Goal: Information Seeking & Learning: Learn about a topic

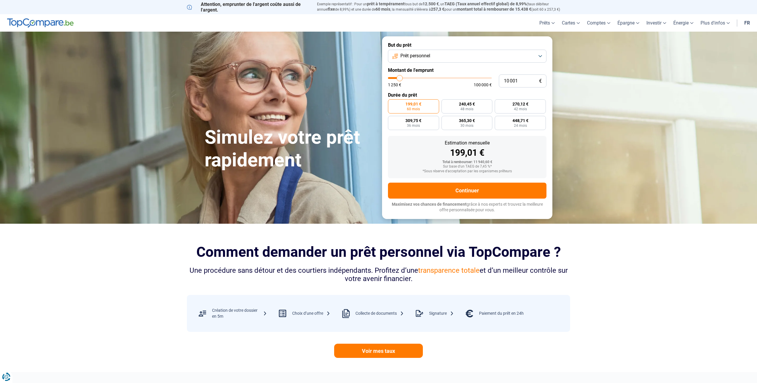
type input "11 500"
type input "11500"
type input "11 750"
type input "11750"
type input "12 250"
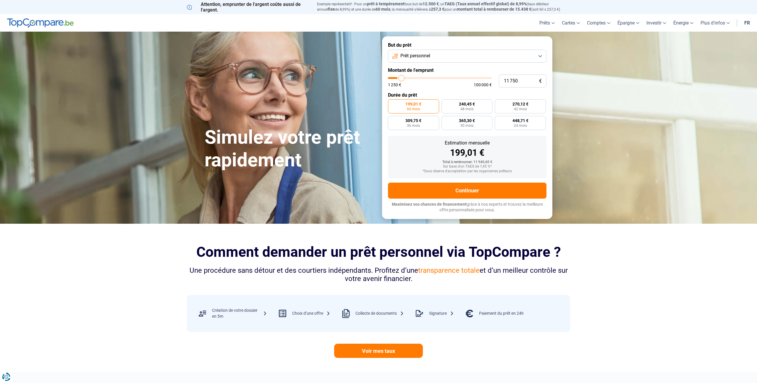
type input "12250"
type input "12 500"
type input "12500"
type input "14 250"
type input "14250"
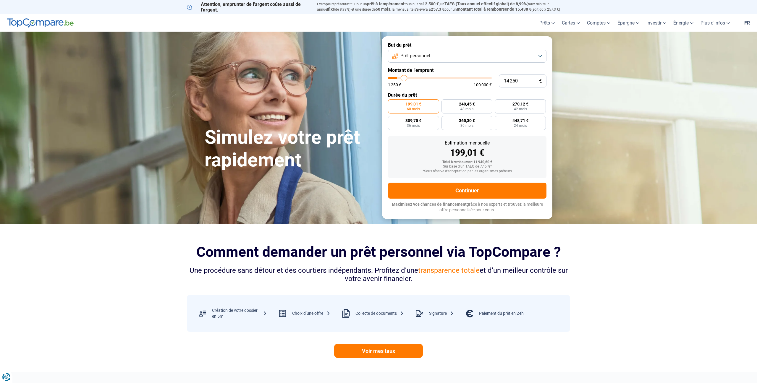
type input "15 500"
type input "15500"
type input "16 250"
type input "16250"
type input "17 500"
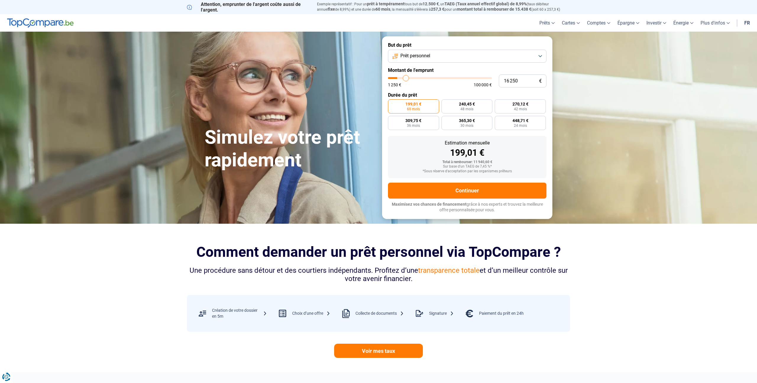
type input "17500"
type input "19 250"
type input "19250"
type input "20 750"
type input "20750"
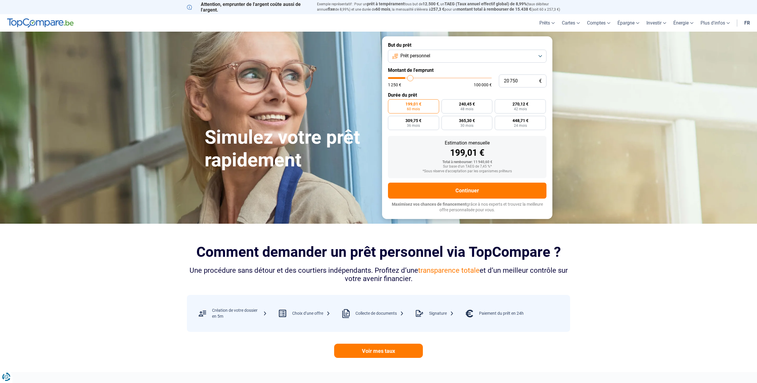
type input "23 000"
type input "23000"
type input "24 750"
type input "24750"
type input "27 750"
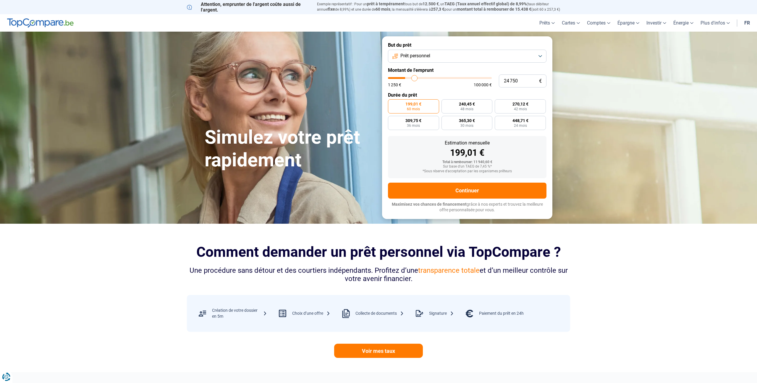
type input "27750"
type input "29 000"
type input "29000"
type input "29 750"
type input "29750"
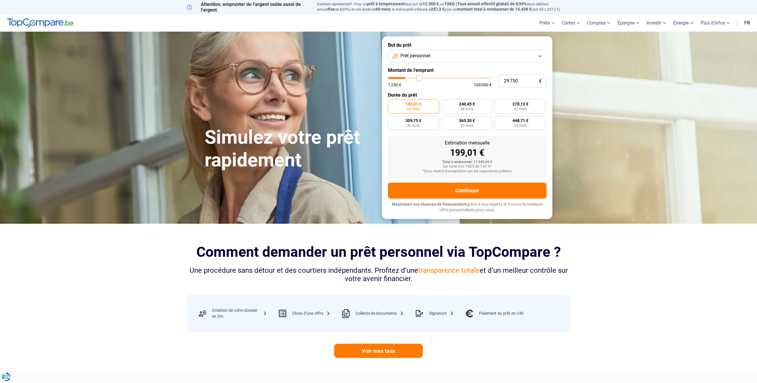
type input "30 750"
type input "30750"
type input "31 750"
type input "31750"
type input "32 750"
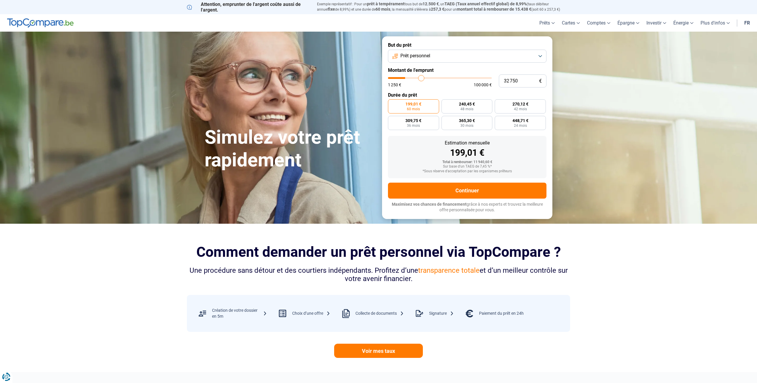
type input "32750"
type input "33 750"
type input "33750"
type input "35 250"
type input "35250"
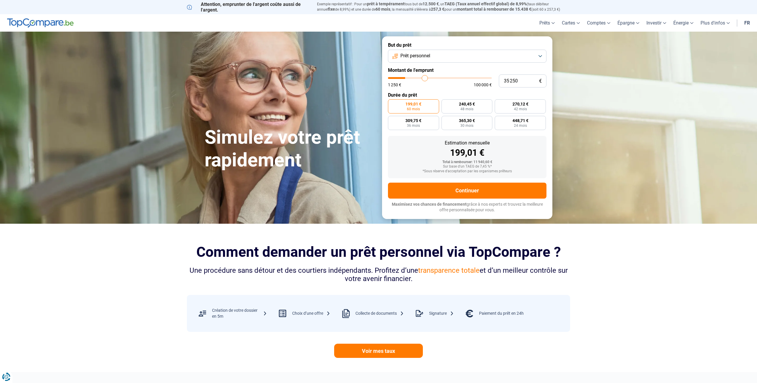
type input "36 250"
type input "36250"
type input "37 000"
type input "37000"
type input "37 750"
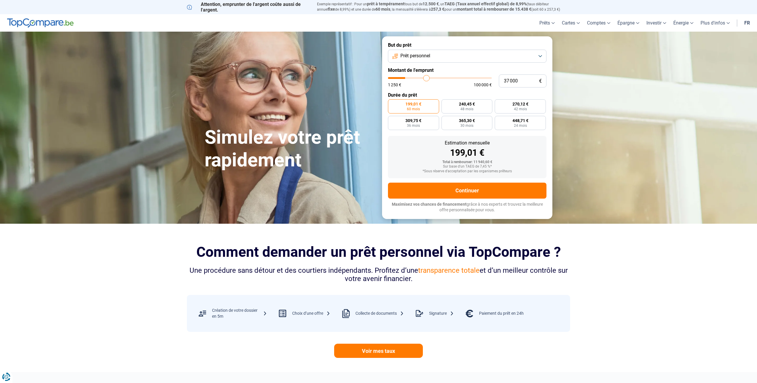
type input "37750"
type input "38 500"
type input "38500"
type input "39 000"
type input "39000"
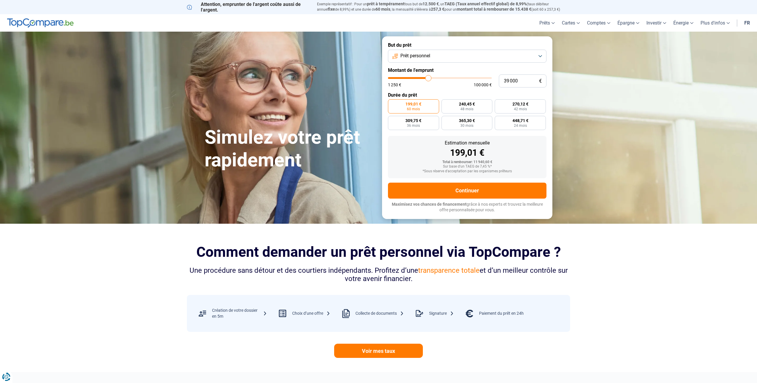
type input "41 000"
type input "41000"
type input "41 500"
type input "41500"
type input "42 000"
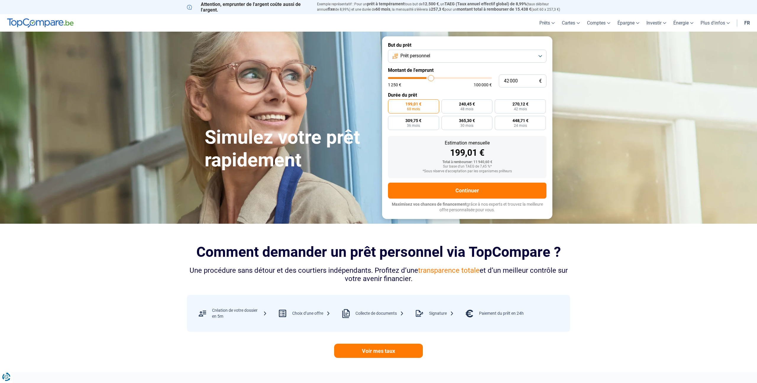
type input "42000"
type input "42 750"
type input "42750"
type input "43 000"
type input "43000"
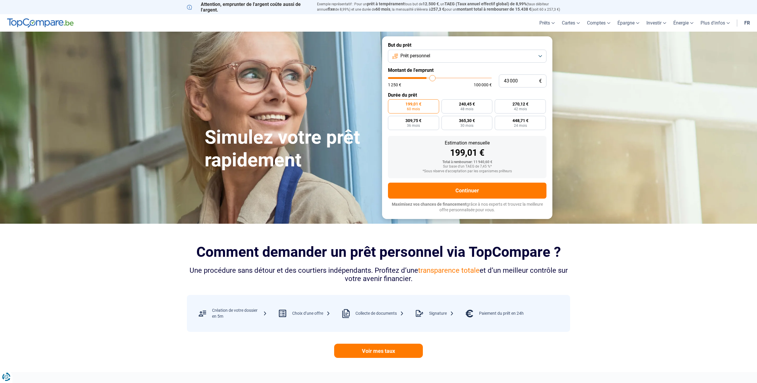
type input "43 500"
type input "43500"
type input "44 500"
type input "44500"
type input "46 000"
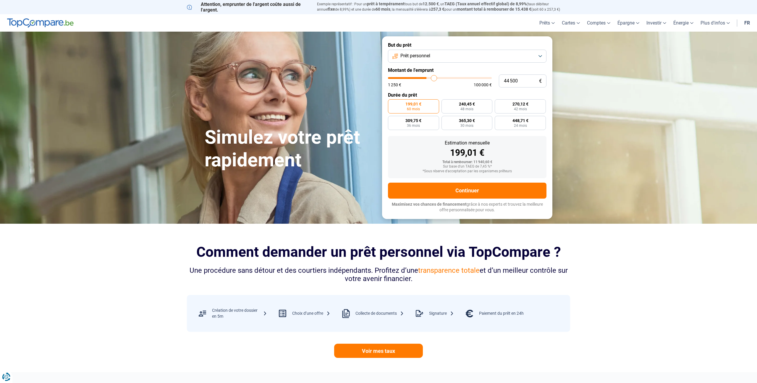
type input "46000"
type input "46 500"
type input "46500"
type input "46 750"
type input "46750"
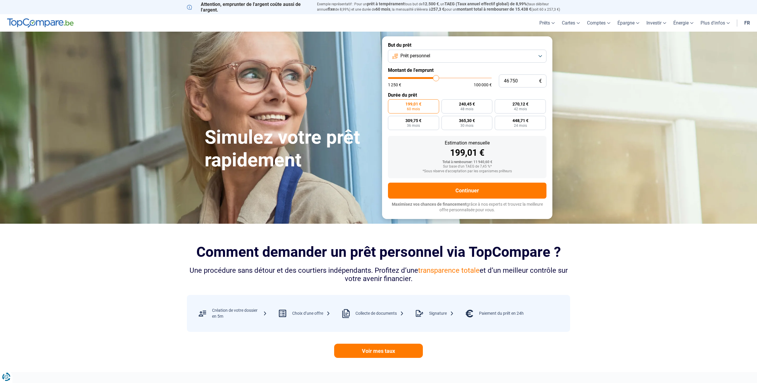
type input "47 500"
type input "47500"
type input "48 000"
type input "48000"
type input "49 250"
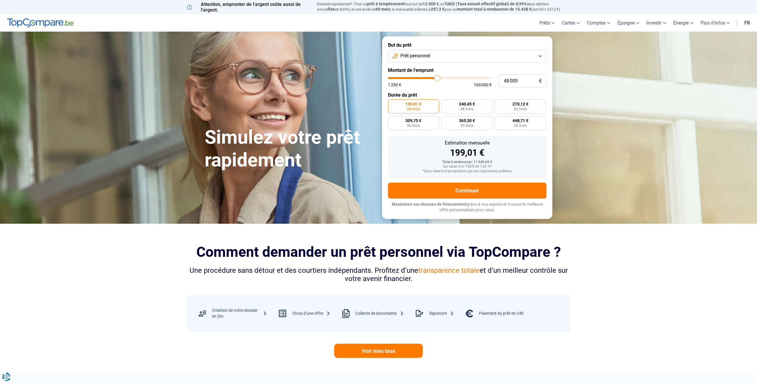
type input "49250"
type input "49 500"
type input "49500"
type input "49 250"
type input "49250"
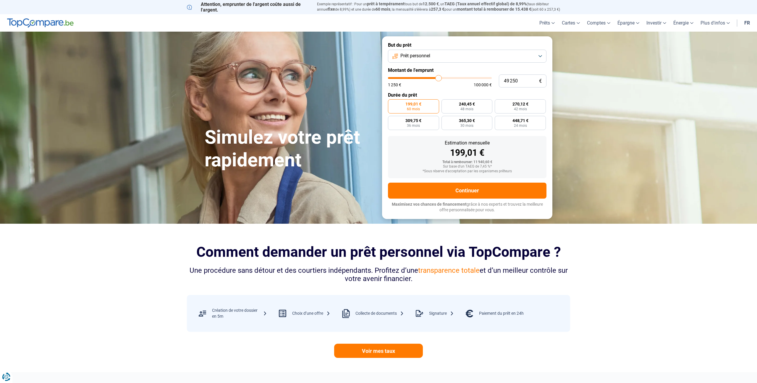
type input "48 750"
type input "48750"
type input "46 500"
type input "46500"
type input "45 750"
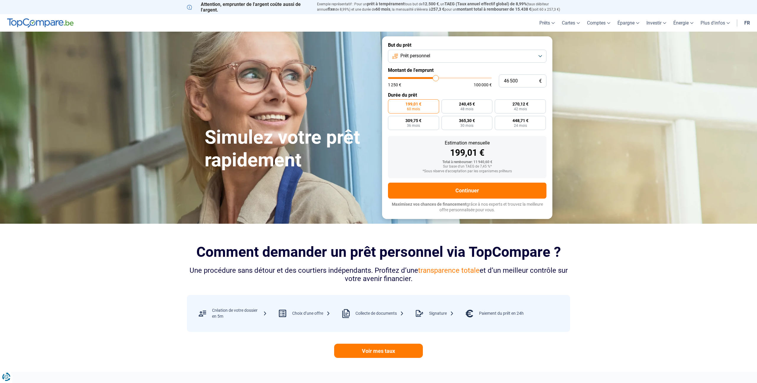
type input "45750"
type input "44 500"
type input "44500"
type input "43 000"
type input "43000"
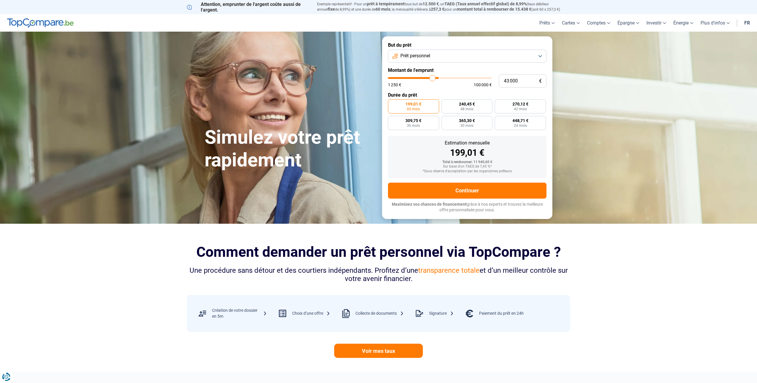
type input "40 500"
type input "40500"
type input "39 250"
type input "39250"
type input "38 000"
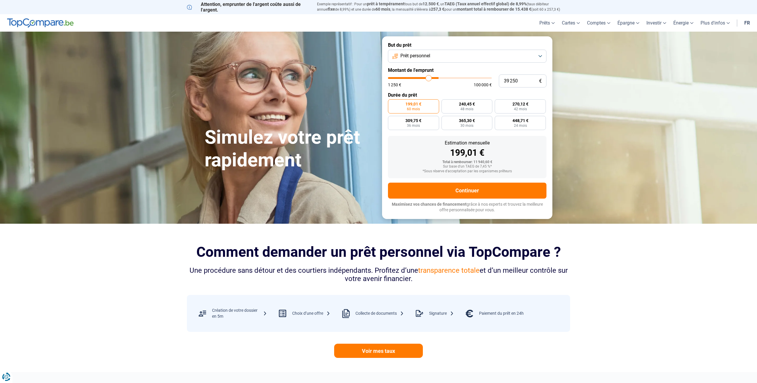
type input "38000"
type input "36 750"
type input "36750"
type input "35 000"
type input "35000"
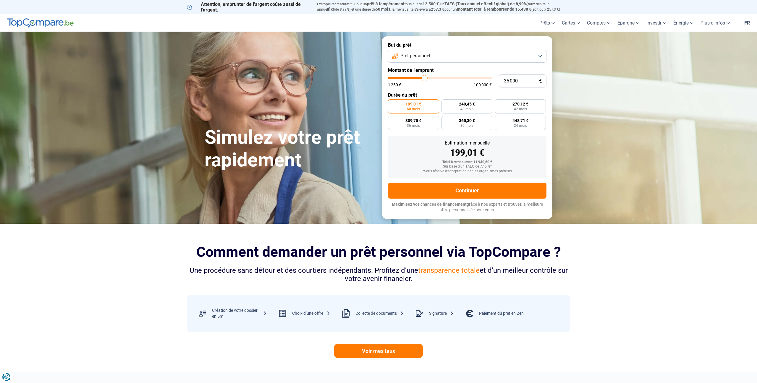
type input "33 000"
type input "33000"
type input "31 250"
type input "31250"
type input "29 500"
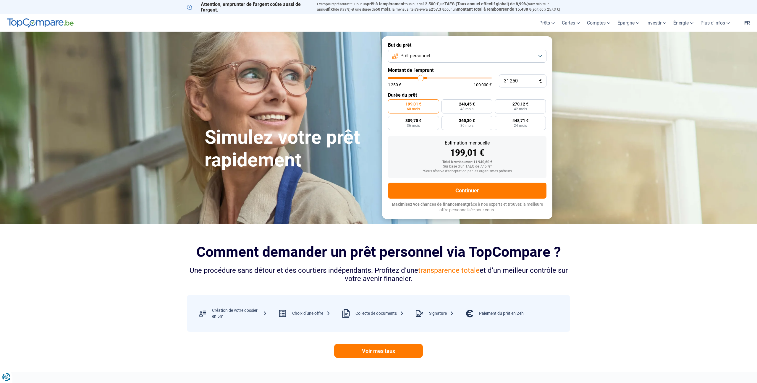
type input "29500"
type input "29 000"
type input "29000"
type input "28 250"
type input "28250"
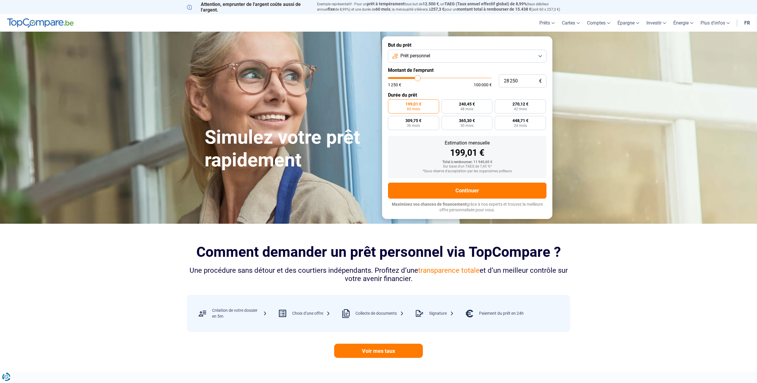
type input "29 000"
type input "29000"
type input "29 250"
type input "29250"
type input "29 000"
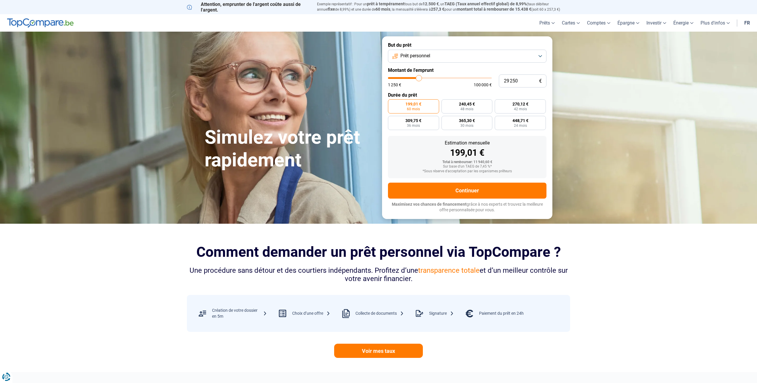
type input "29000"
type input "28 500"
type input "28500"
type input "28 250"
type input "28250"
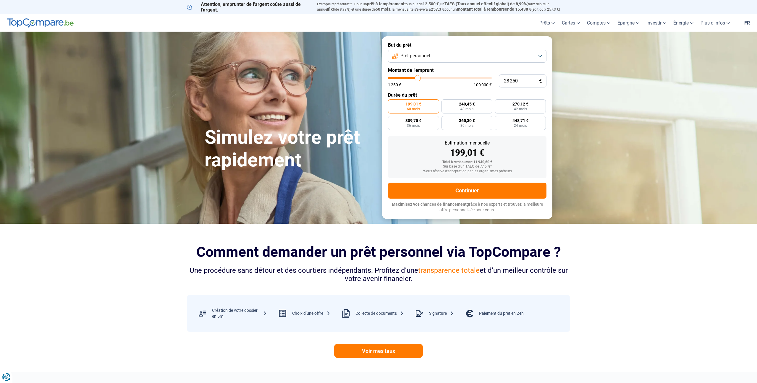
type input "28 000"
type input "28000"
type input "27 750"
type input "27750"
type input "27 000"
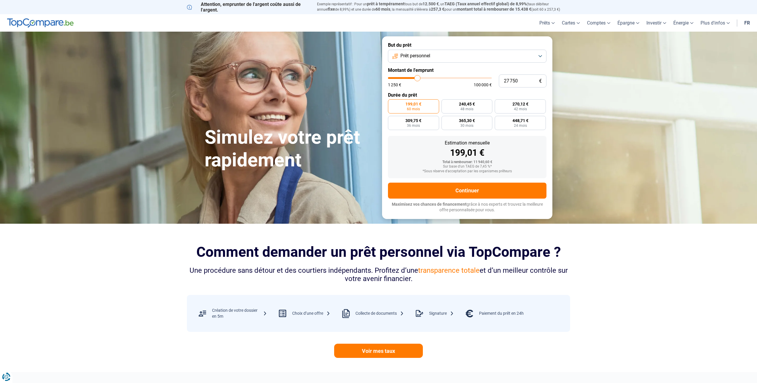
type input "27000"
type input "26 750"
type input "26750"
type input "26 500"
type input "26500"
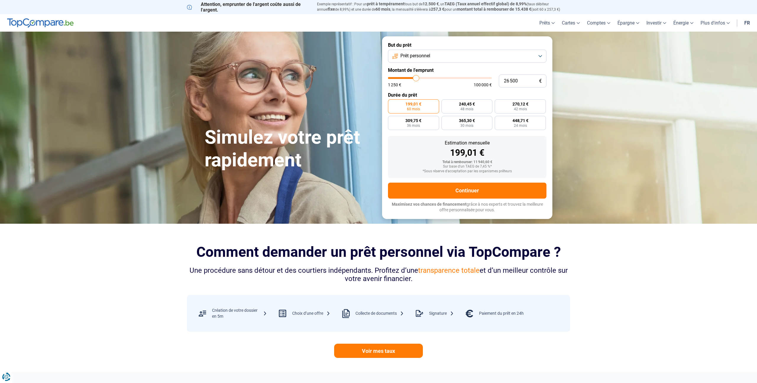
type input "26 250"
type input "26250"
type input "26 000"
type input "26000"
type input "25 250"
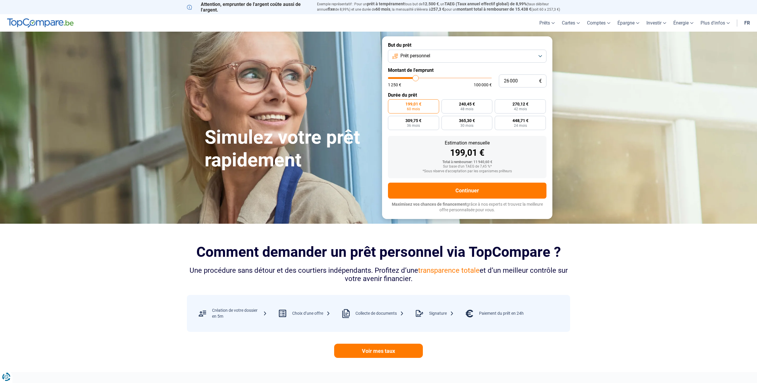
type input "25250"
type input "24 750"
type input "24750"
type input "24 500"
type input "24500"
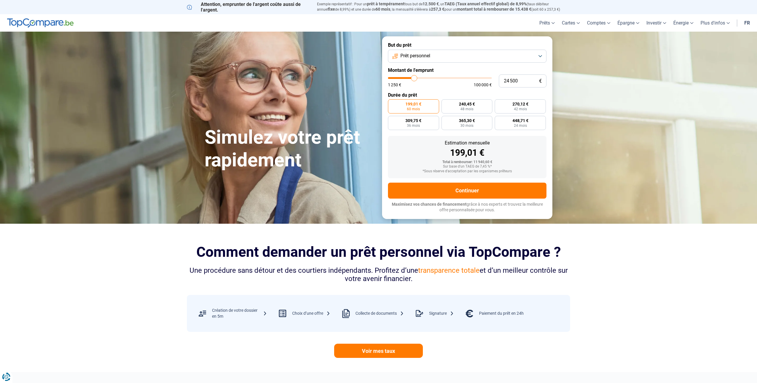
type input "23 750"
type input "23750"
type input "23 500"
type input "23500"
type input "23 250"
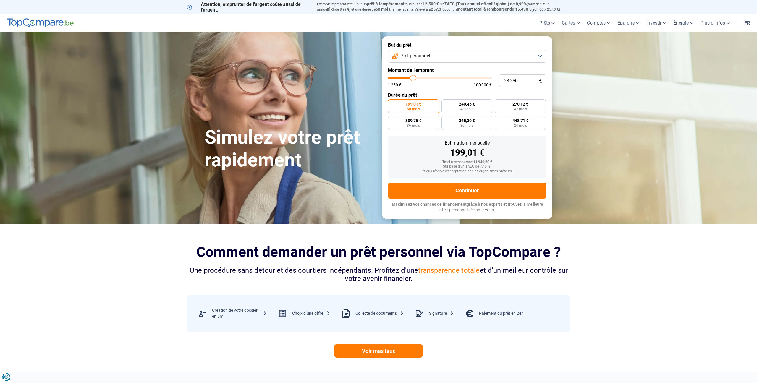
type input "23250"
type input "22 250"
type input "22250"
type input "22 000"
type input "22000"
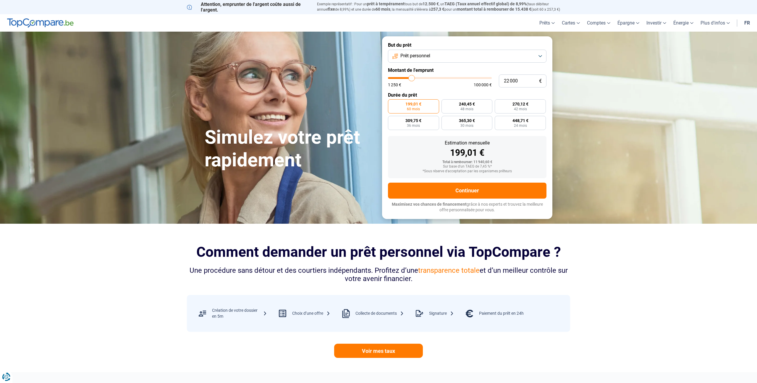
type input "21 750"
type input "21750"
type input "21 500"
type input "21500"
type input "21 000"
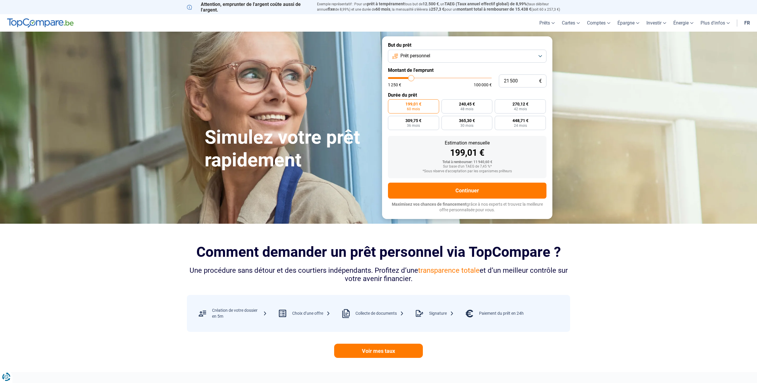
type input "21000"
type input "20 750"
drag, startPoint x: 401, startPoint y: 78, endPoint x: 410, endPoint y: 82, distance: 9.6
type input "20750"
click at [410, 79] on input "range" at bounding box center [440, 78] width 104 height 2
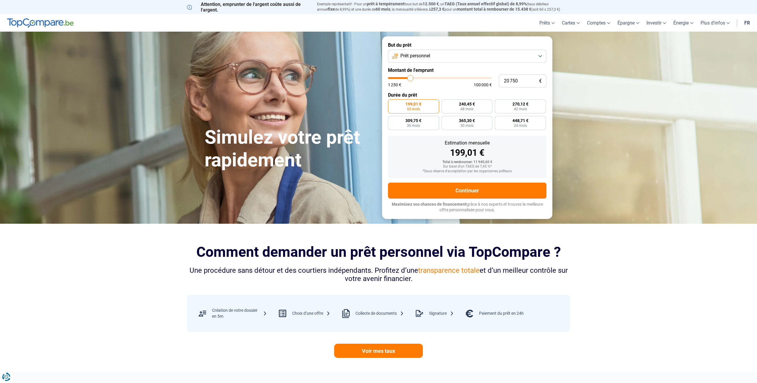
radio input "false"
